Goal: Task Accomplishment & Management: Manage account settings

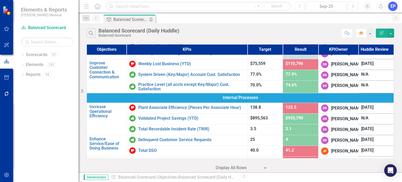
scroll to position [131, 0]
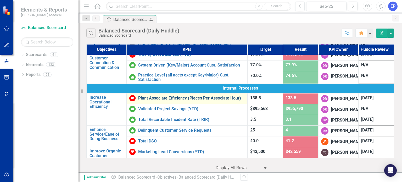
click at [208, 101] on link "Plant Associate Efficiency (Pieces Per Associate Hour)" at bounding box center [191, 98] width 106 height 5
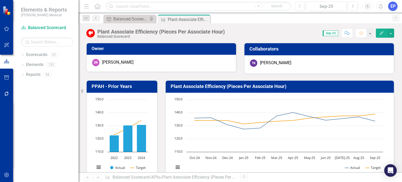
click at [0, 0] on icon "Close" at bounding box center [0, 0] width 0 height 0
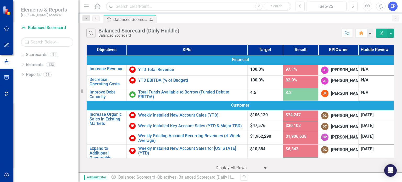
scroll to position [26, 0]
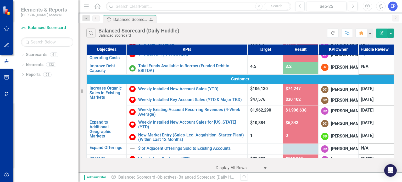
click at [224, 29] on div "Search Balanced Scorecard (Daily Huddle) Balanced Scorecard" at bounding box center [206, 33] width 241 height 9
click at [332, 18] on div "Objective Balanced Scorecard (Daily Huddle) Pin" at bounding box center [245, 19] width 287 height 8
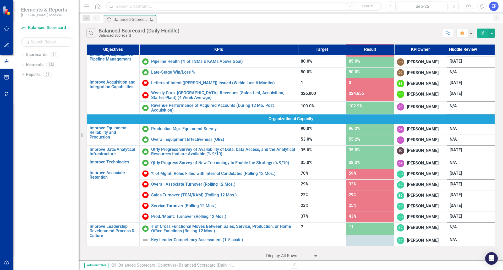
scroll to position [217, 0]
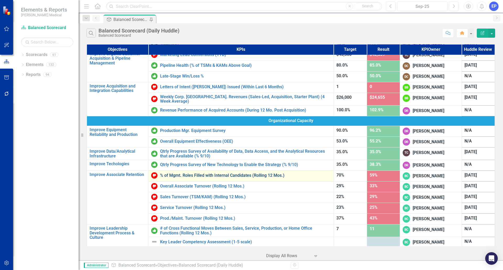
click at [253, 175] on link "% of Mgmt. Roles Filled with Internal Candidates (Rolling 12 Mos.)" at bounding box center [245, 175] width 171 height 5
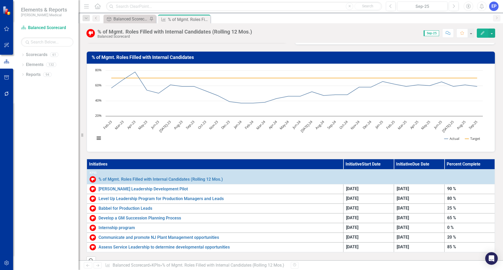
scroll to position [30, 0]
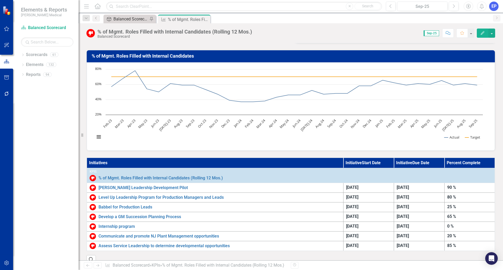
click at [128, 19] on div "Balanced Scorecard (Daily Huddle)" at bounding box center [130, 19] width 35 height 7
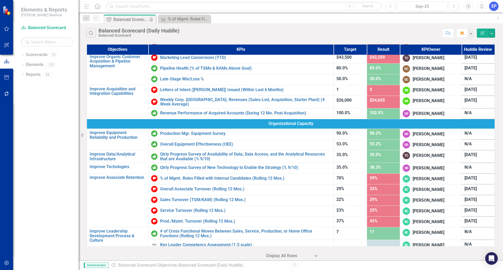
scroll to position [217, 0]
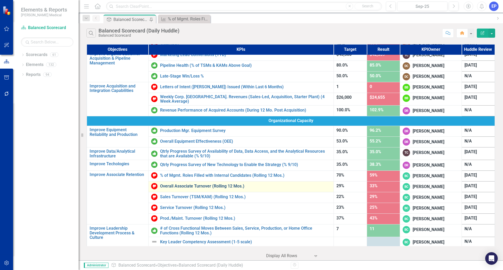
click at [226, 182] on link "Overall Associate Turnover (Rolling 12 Mos.)" at bounding box center [245, 186] width 171 height 5
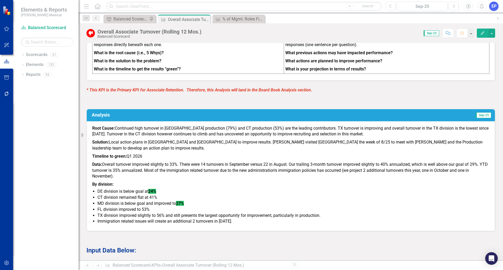
scroll to position [236, 0]
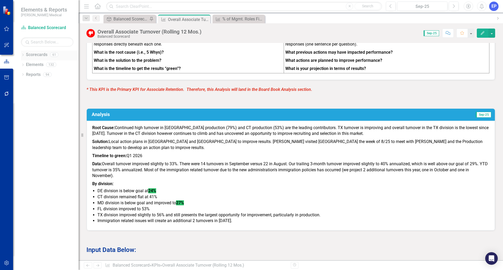
click at [23, 55] on icon "Dropdown" at bounding box center [23, 55] width 4 height 3
click at [19, 94] on icon at bounding box center [17, 94] width 1 height 3
click at [45, 115] on link "Retention" at bounding box center [47, 114] width 63 height 6
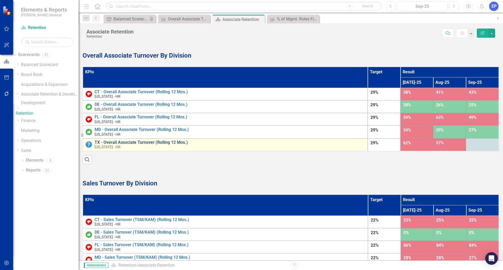
click at [116, 145] on link "TX - Overall Associate Turnover (Rolling 12 Mos.)" at bounding box center [230, 142] width 270 height 5
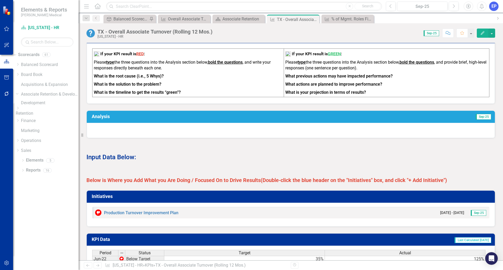
scroll to position [236, 0]
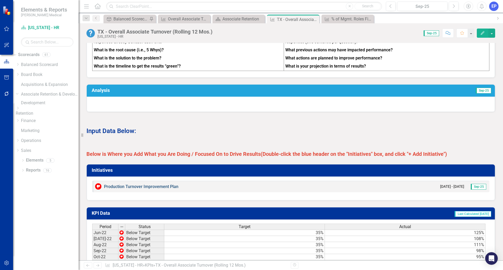
click at [146, 182] on link "Production Turnover Improvement Plan" at bounding box center [141, 186] width 74 height 5
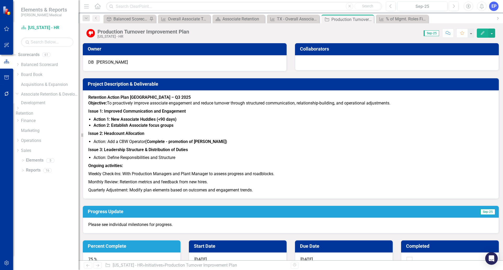
click at [46, 114] on link "Retention" at bounding box center [47, 114] width 63 height 6
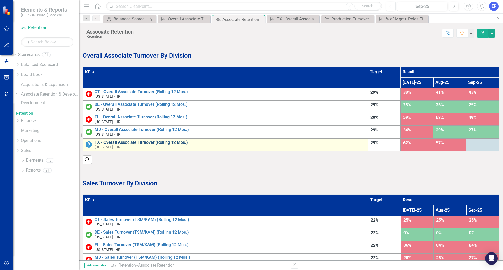
click at [109, 145] on link "TX - Overall Associate Turnover (Rolling 12 Mos.)" at bounding box center [230, 142] width 270 height 5
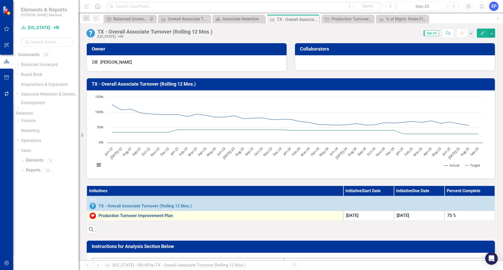
click at [167, 182] on link "Production Turnover Improvement Plan" at bounding box center [220, 216] width 242 height 5
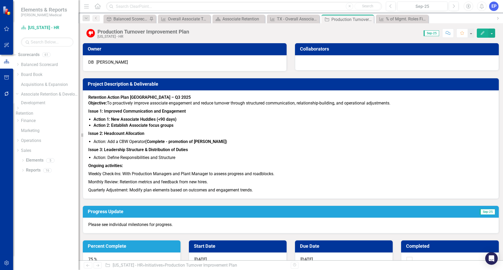
click at [20, 110] on icon "Dropdown" at bounding box center [18, 108] width 4 height 3
click at [50, 145] on link "[US_STATE] - HR" at bounding box center [50, 142] width 58 height 6
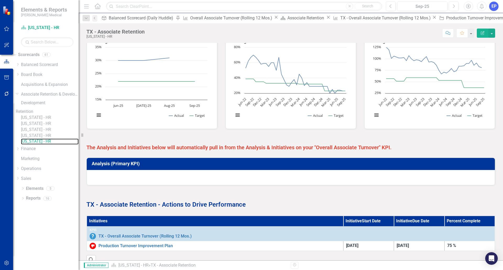
scroll to position [169, 0]
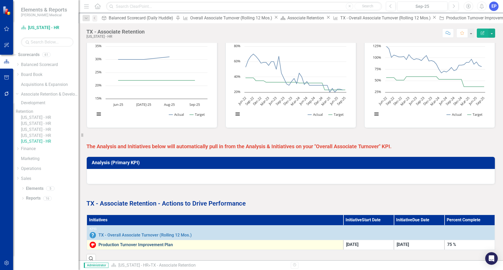
click at [129, 182] on link "Production Turnover Improvement Plan" at bounding box center [220, 245] width 242 height 5
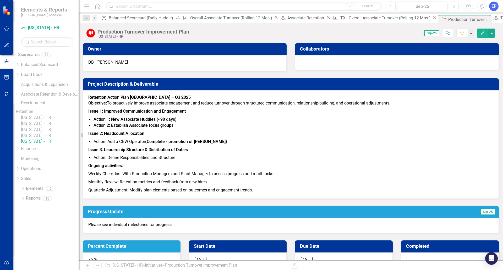
click at [53, 121] on link "[US_STATE] - HR" at bounding box center [50, 118] width 58 height 6
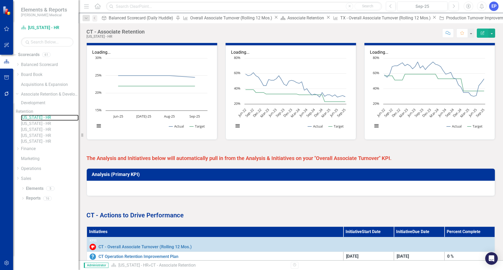
scroll to position [169, 0]
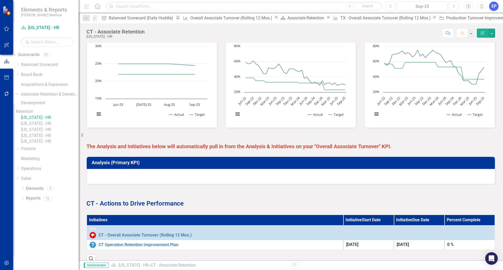
click at [52, 139] on link "[US_STATE] - HR" at bounding box center [50, 136] width 58 height 6
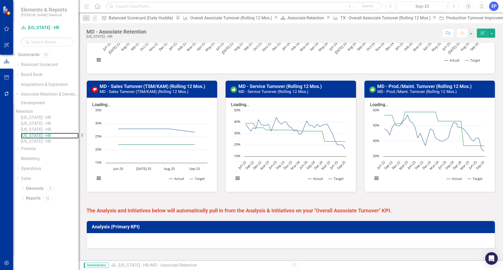
scroll to position [198, 0]
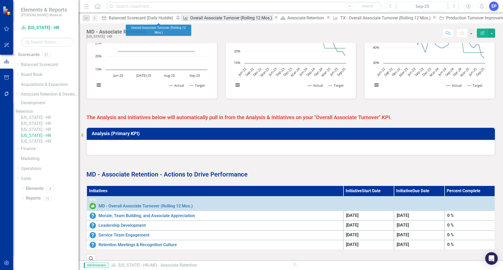
click at [190, 17] on div "Overall Associate Turnover (Rolling 12 Mos.)" at bounding box center [231, 18] width 83 height 7
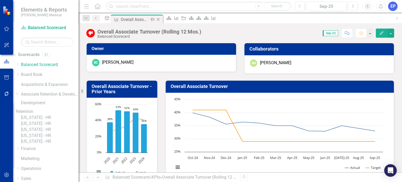
click at [161, 20] on icon "Close" at bounding box center [158, 19] width 5 height 4
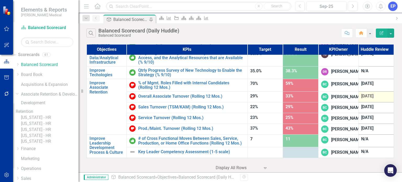
scroll to position [391, 0]
click at [362, 85] on div "[DATE]" at bounding box center [377, 84] width 30 height 6
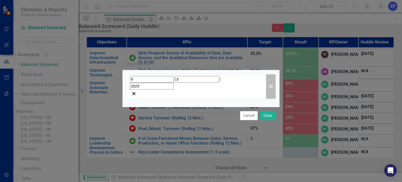
click at [270, 84] on button "Calendar" at bounding box center [271, 86] width 10 height 25
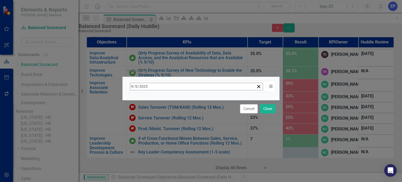
click at [207, 101] on button "›" at bounding box center [201, 98] width 12 height 12
click at [174, 126] on abbr "8" at bounding box center [173, 128] width 2 height 4
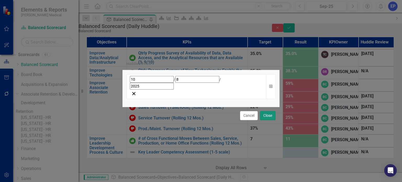
click at [265, 111] on button "Close" at bounding box center [268, 115] width 16 height 9
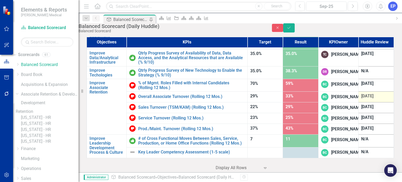
click at [368, 96] on span "[DATE]" at bounding box center [368, 96] width 12 height 5
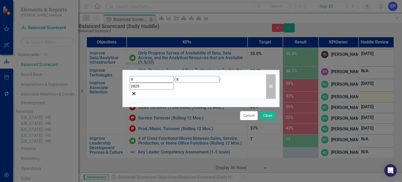
click at [268, 87] on button "Calendar" at bounding box center [271, 86] width 10 height 25
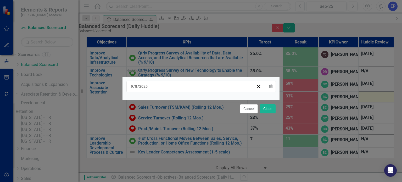
click at [207, 99] on button "›" at bounding box center [201, 98] width 12 height 12
click at [179, 125] on button "8" at bounding box center [172, 128] width 13 height 9
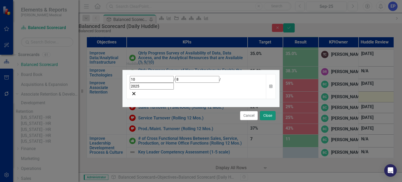
click at [268, 111] on button "Close" at bounding box center [268, 115] width 16 height 9
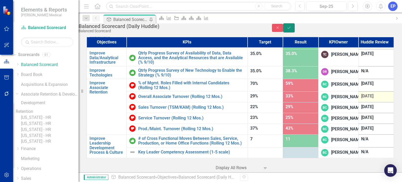
click at [292, 30] on icon "Save" at bounding box center [289, 28] width 5 height 4
